Goal: Transaction & Acquisition: Book appointment/travel/reservation

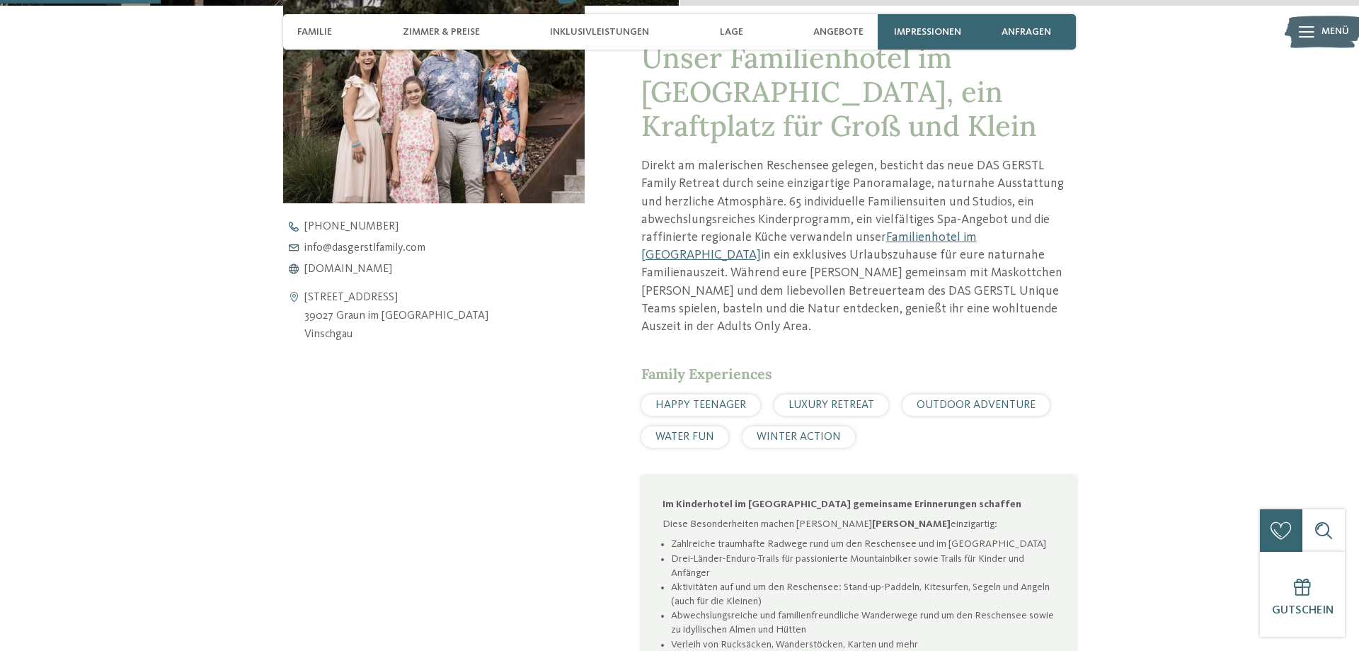
scroll to position [289, 0]
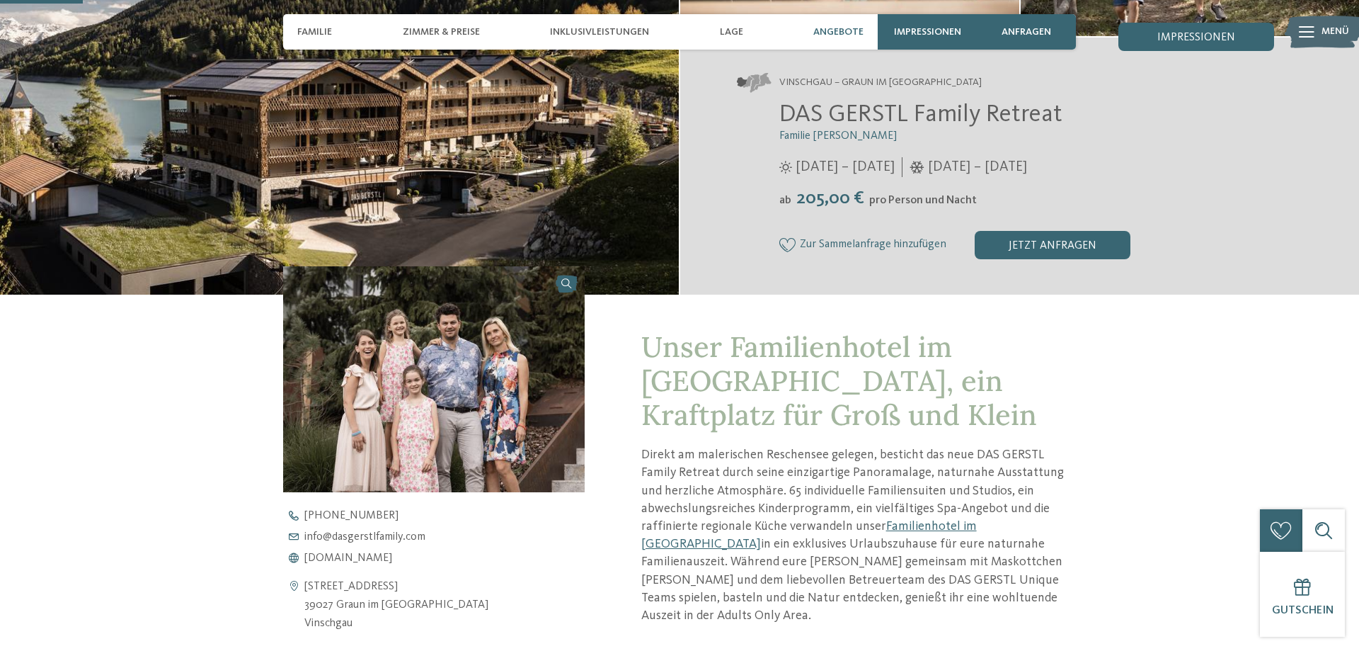
click at [828, 36] on span "Angebote" at bounding box center [839, 32] width 50 height 12
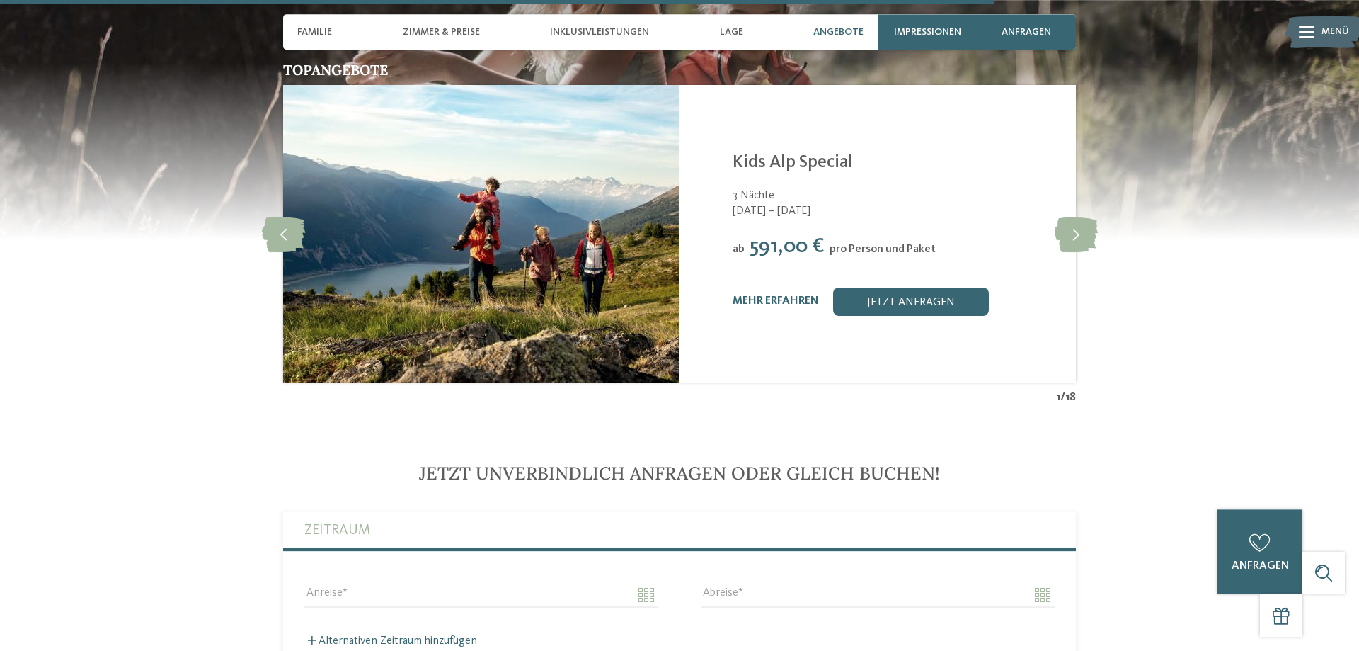
scroll to position [3096, 0]
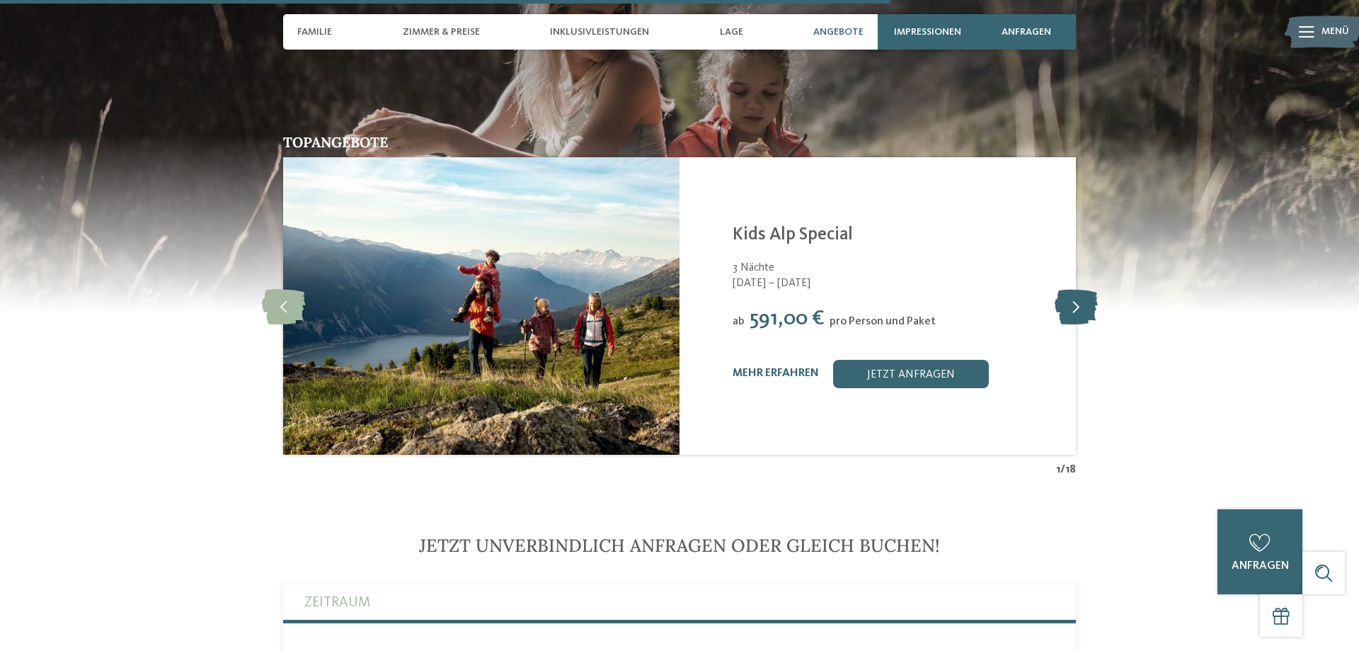
click at [1073, 288] on icon at bounding box center [1076, 305] width 43 height 35
click at [1080, 288] on icon at bounding box center [1076, 305] width 43 height 35
click at [1084, 288] on icon at bounding box center [1076, 305] width 43 height 35
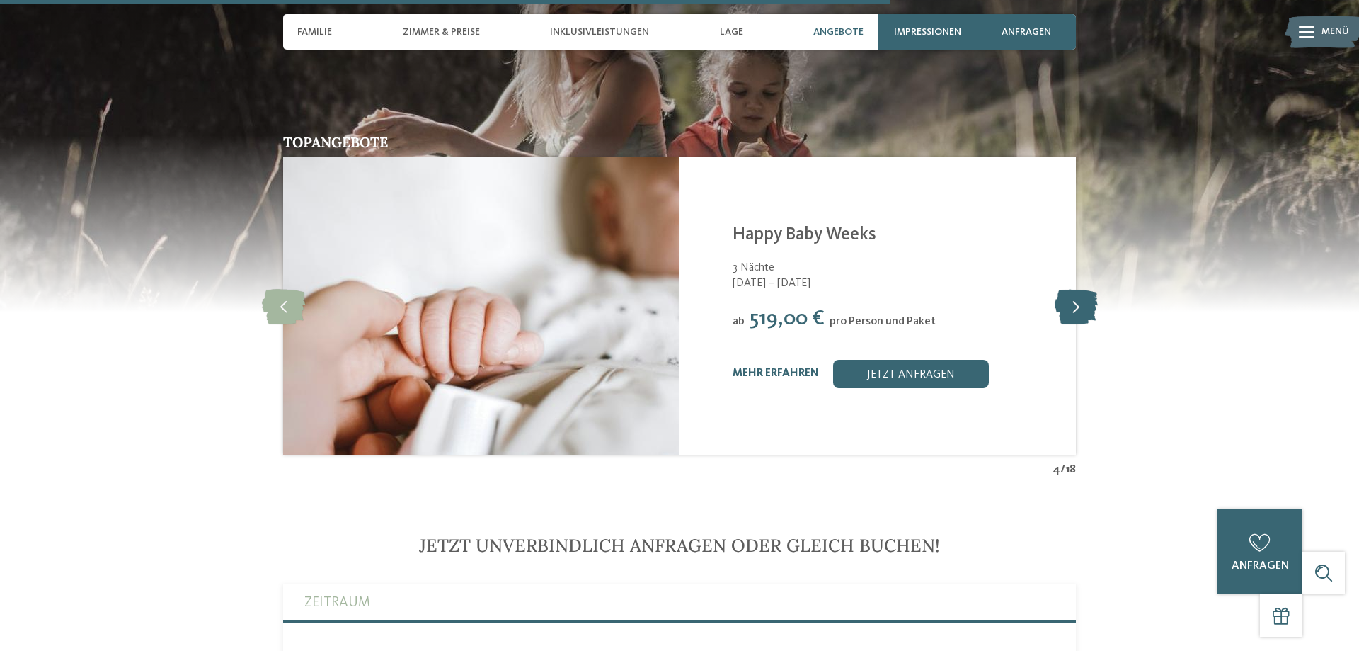
click at [1085, 288] on icon at bounding box center [1076, 305] width 43 height 35
click at [1086, 288] on icon at bounding box center [1076, 305] width 43 height 35
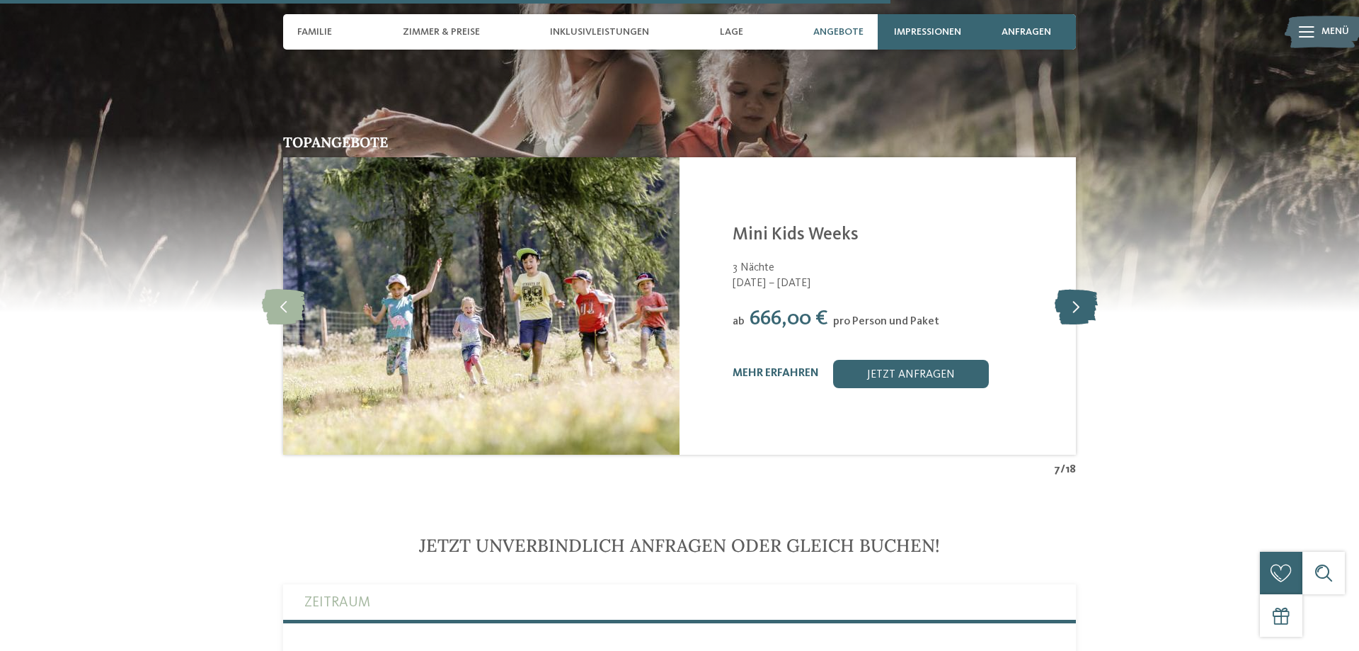
click at [1088, 288] on icon at bounding box center [1076, 305] width 43 height 35
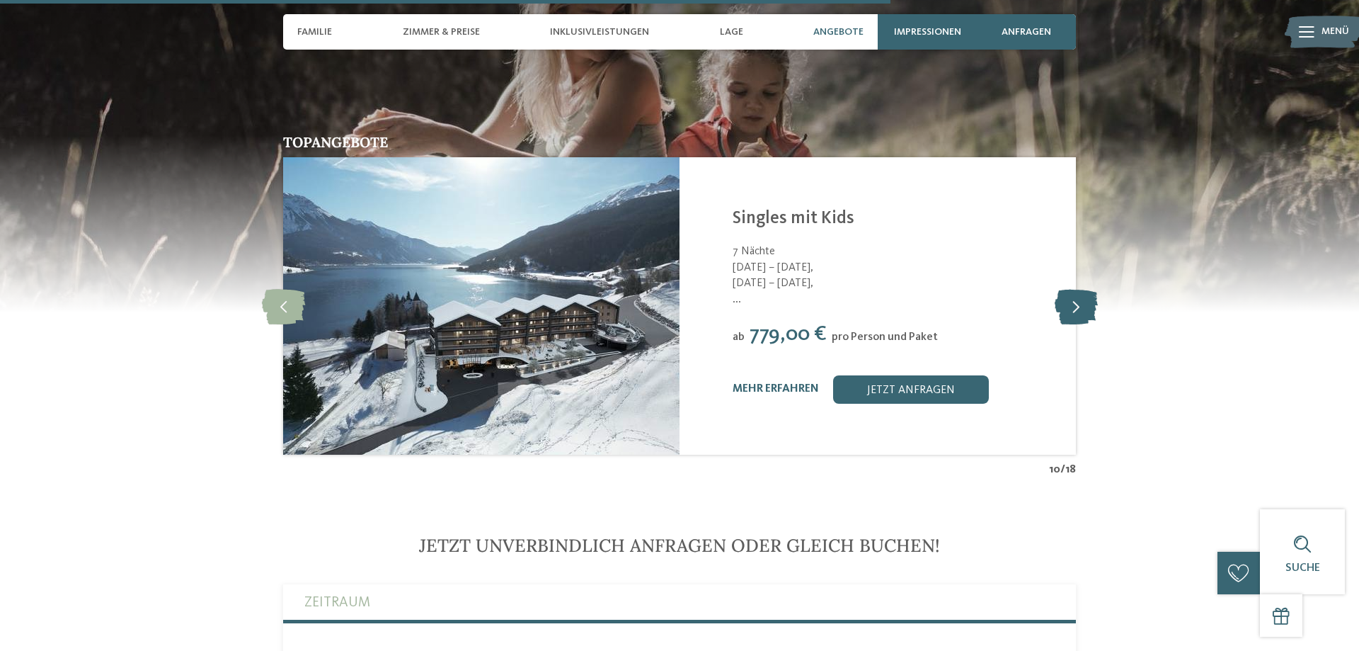
click at [1088, 288] on icon at bounding box center [1076, 305] width 43 height 35
click at [290, 288] on icon at bounding box center [283, 305] width 43 height 35
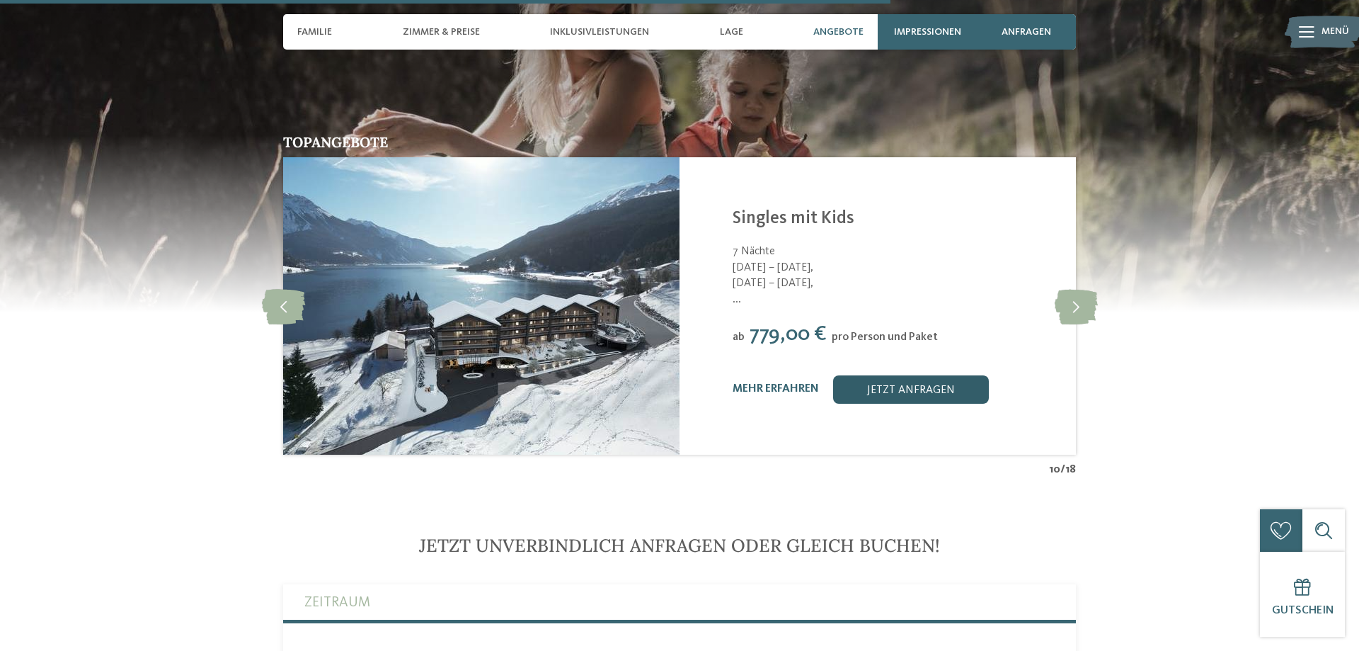
click at [904, 375] on link "jetzt anfragen" at bounding box center [911, 389] width 156 height 28
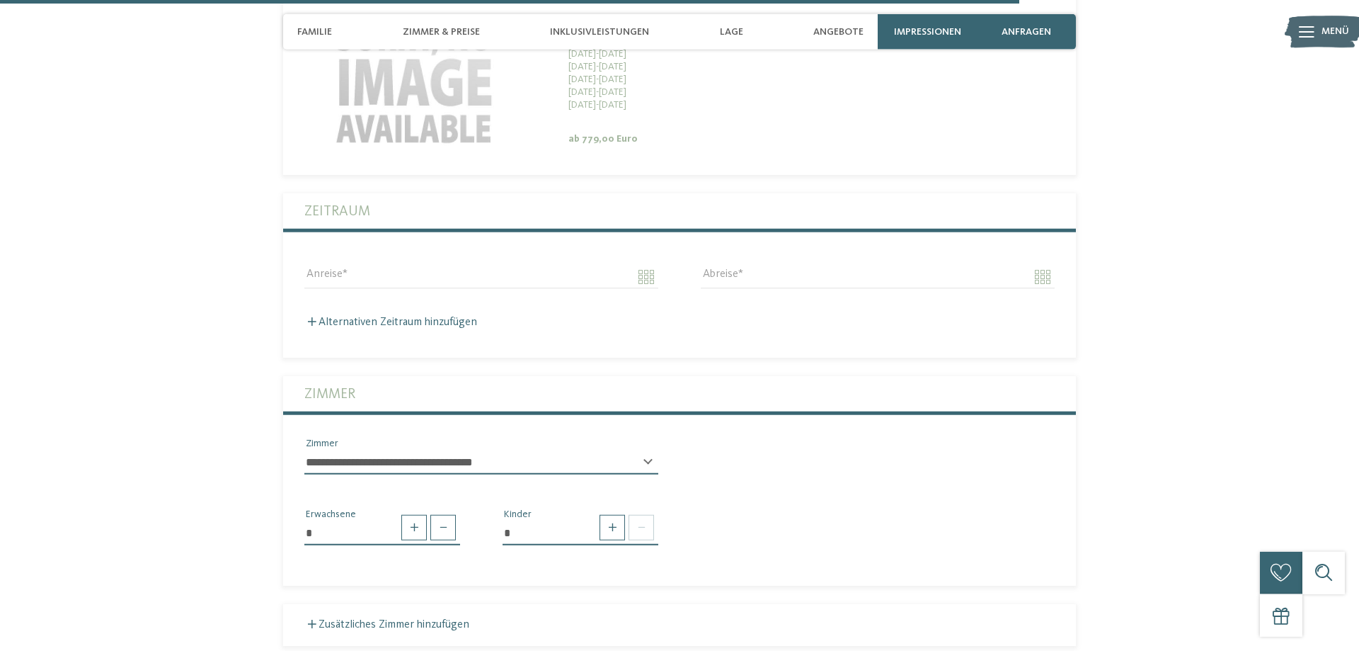
scroll to position [3722, 0]
